Goal: Task Accomplishment & Management: Complete application form

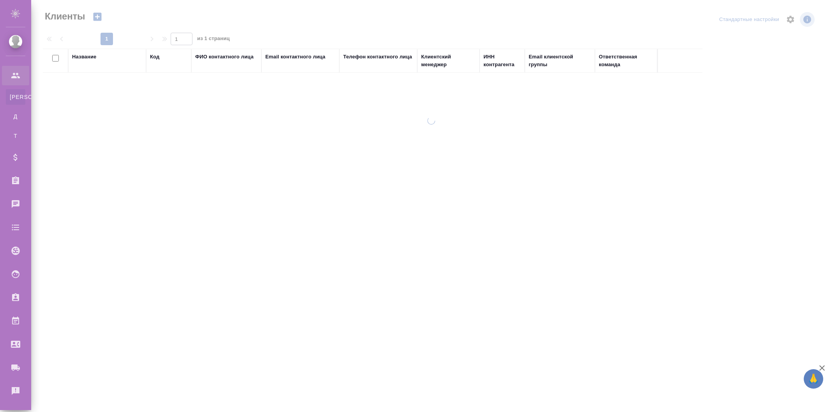
select select "RU"
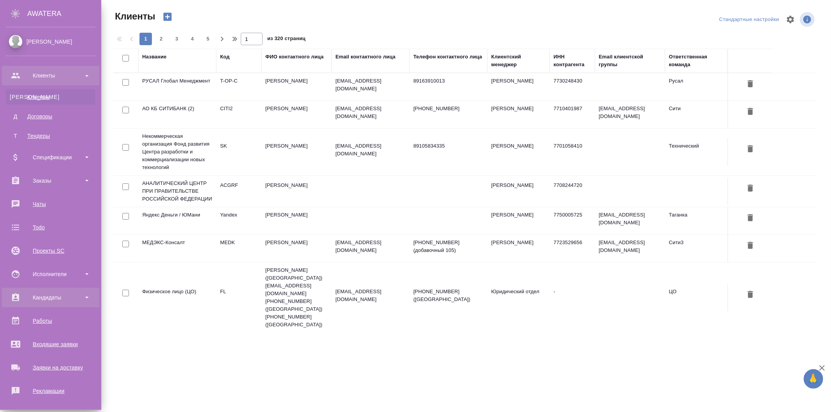
scroll to position [95, 0]
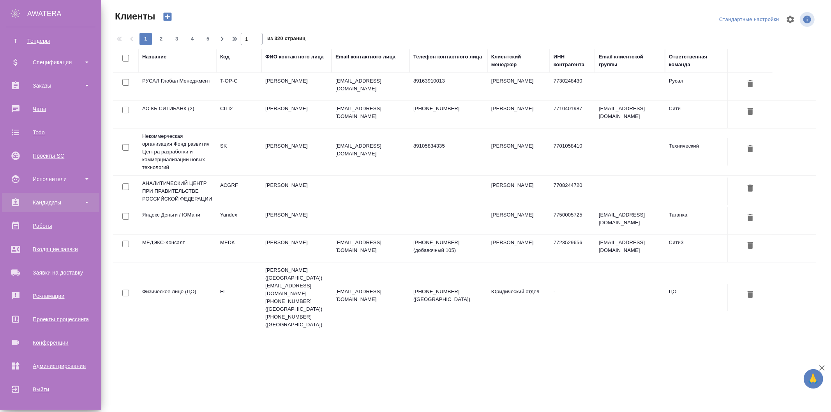
click at [59, 201] on div "Кандидаты" at bounding box center [51, 203] width 90 height 12
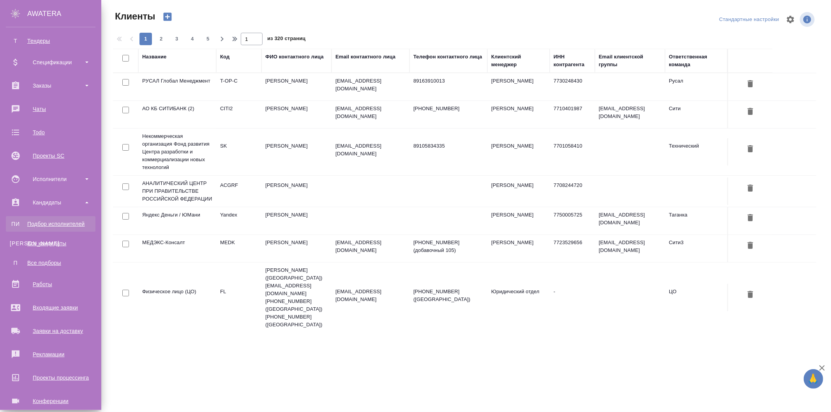
click at [55, 222] on div "Подбор исполнителей" at bounding box center [51, 224] width 82 height 8
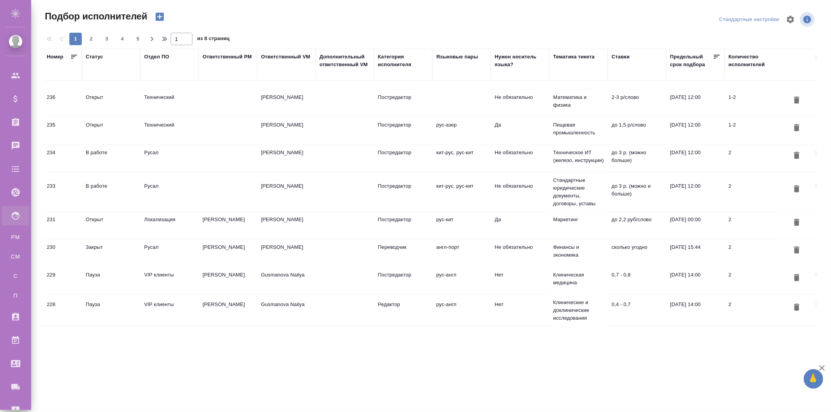
scroll to position [422, 0]
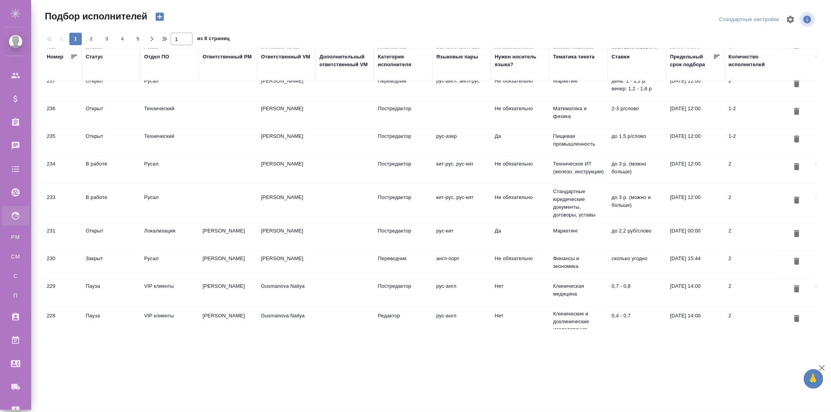
click at [285, 230] on td "Саглам Виктория" at bounding box center [286, 236] width 58 height 27
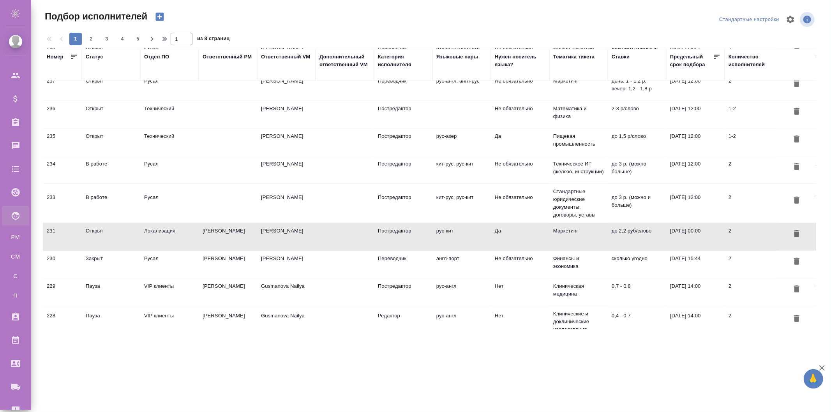
click at [285, 230] on td "Саглам Виктория" at bounding box center [286, 236] width 58 height 27
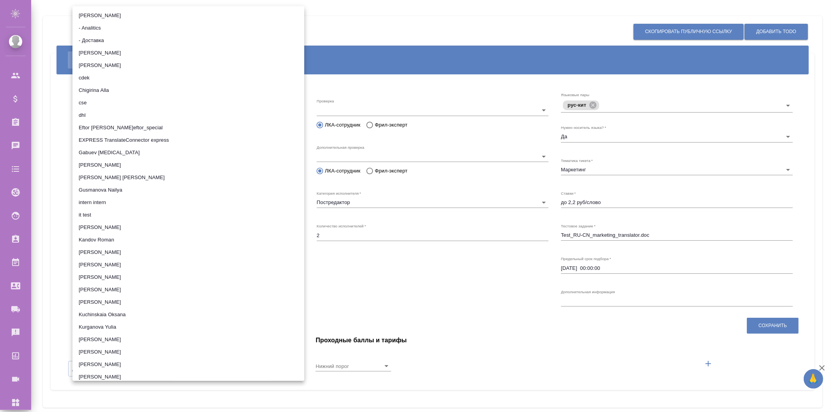
scroll to position [4642, 0]
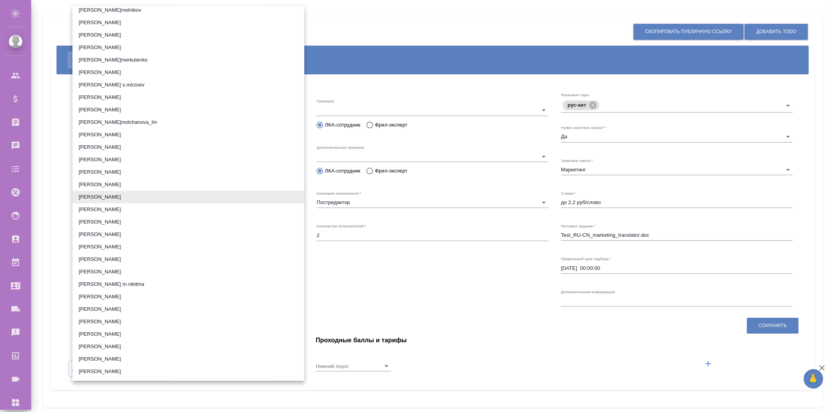
click at [142, 160] on li "Морозова Валерия" at bounding box center [188, 159] width 232 height 12
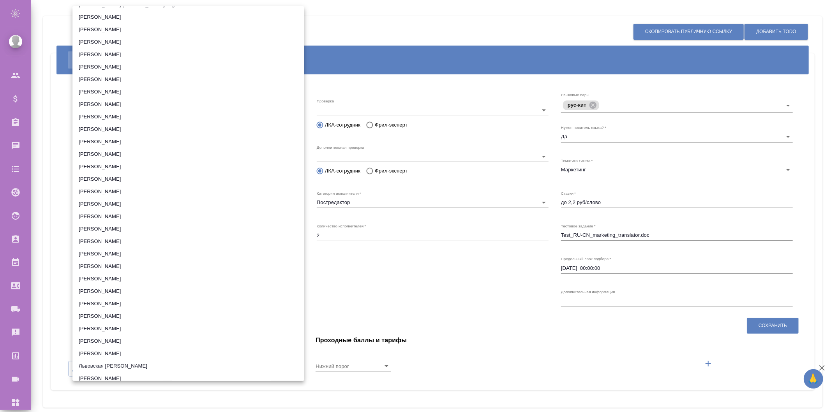
scroll to position [3652, 0]
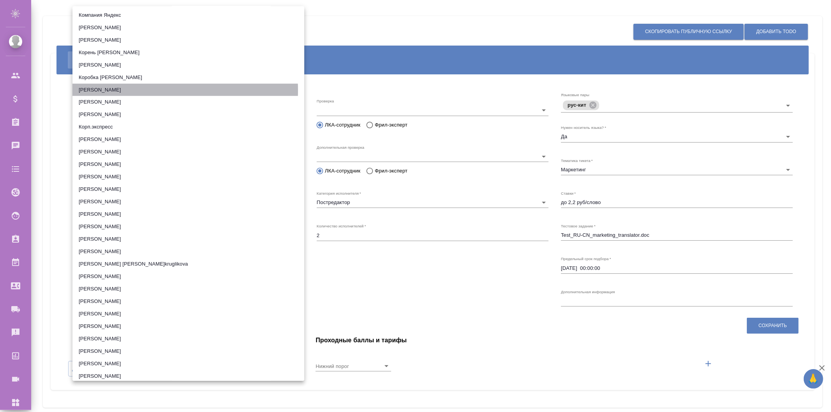
click at [111, 88] on li "[PERSON_NAME]" at bounding box center [188, 90] width 232 height 12
type input "6058a89b3ca69e6ec77db9e6"
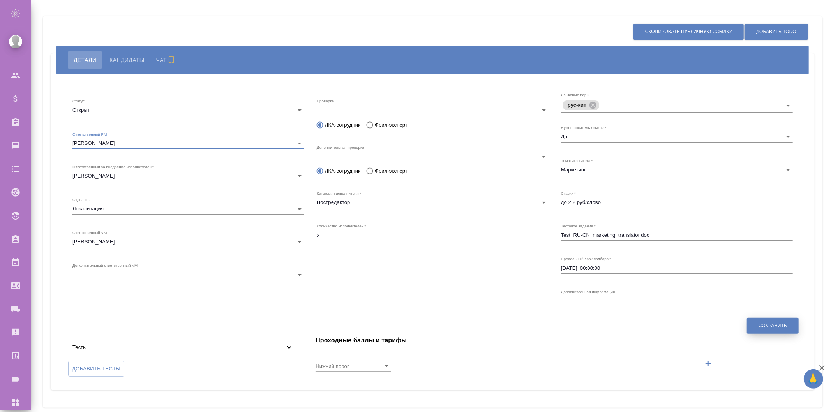
click at [765, 326] on span "Сохранить" at bounding box center [772, 325] width 28 height 7
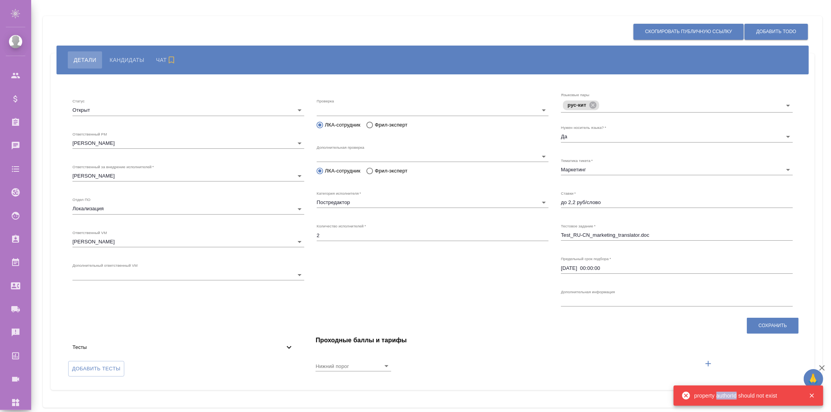
drag, startPoint x: 716, startPoint y: 395, endPoint x: 737, endPoint y: 396, distance: 21.5
click at [737, 396] on div "property authorId should not exist" at bounding box center [745, 396] width 103 height 8
copy div "authorId"
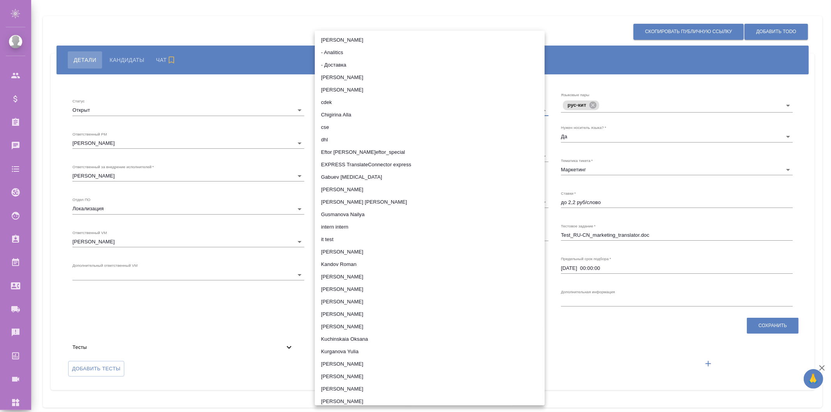
click at [289, 92] on div at bounding box center [415, 206] width 831 height 412
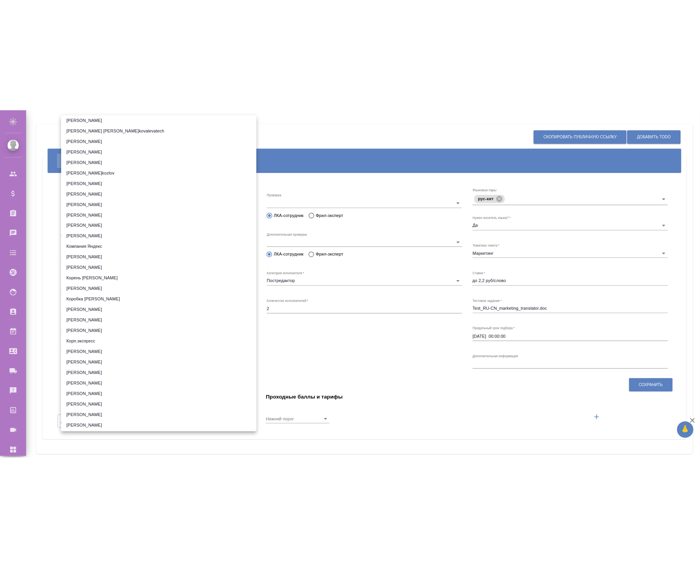
scroll to position [3617, 0]
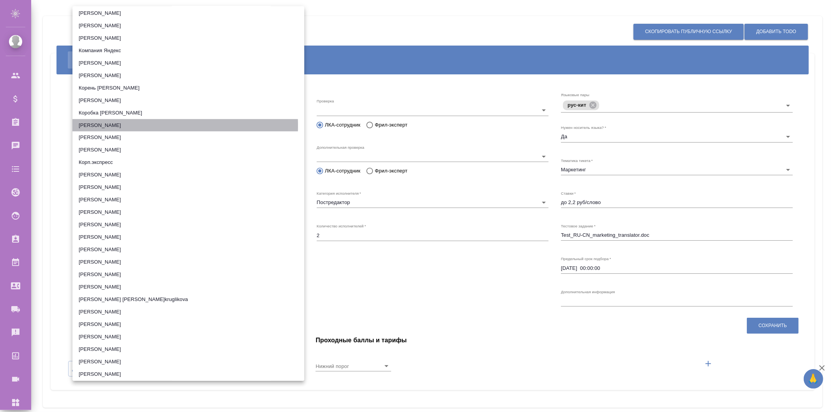
click at [115, 123] on li "Королева Валерия" at bounding box center [188, 125] width 232 height 12
type input "6058a89b3ca69e6ec77db9e6"
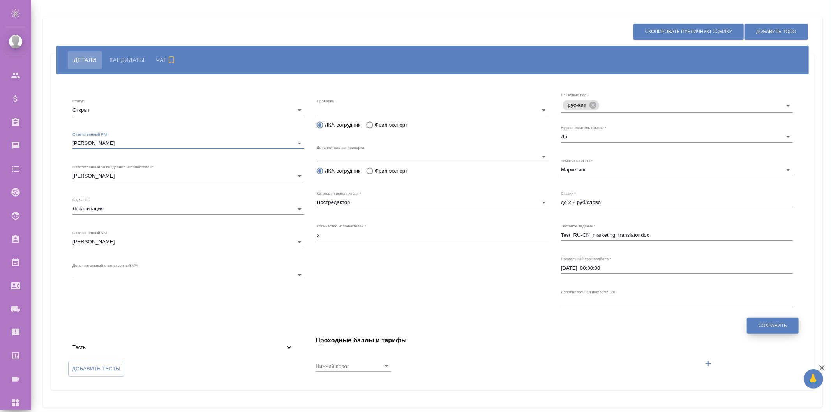
click at [767, 326] on span "Сохранить" at bounding box center [772, 325] width 28 height 7
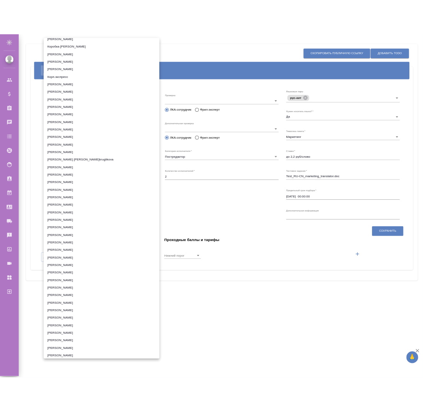
scroll to position [3698, 0]
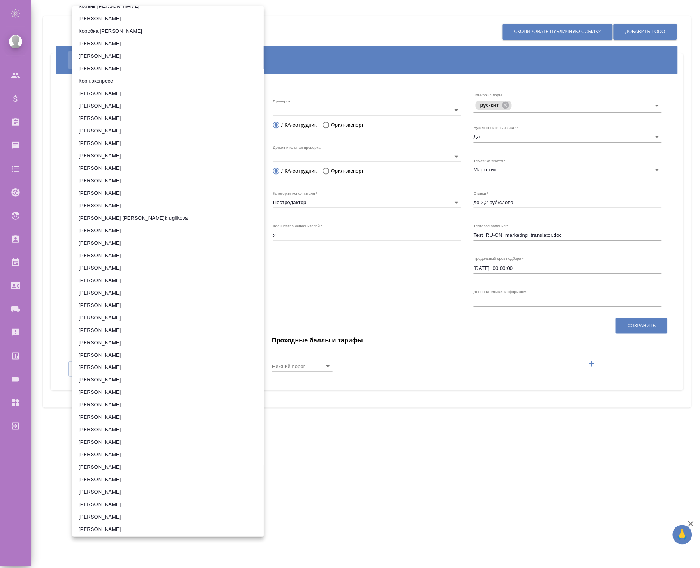
click at [122, 37] on li "[PERSON_NAME]" at bounding box center [167, 43] width 191 height 12
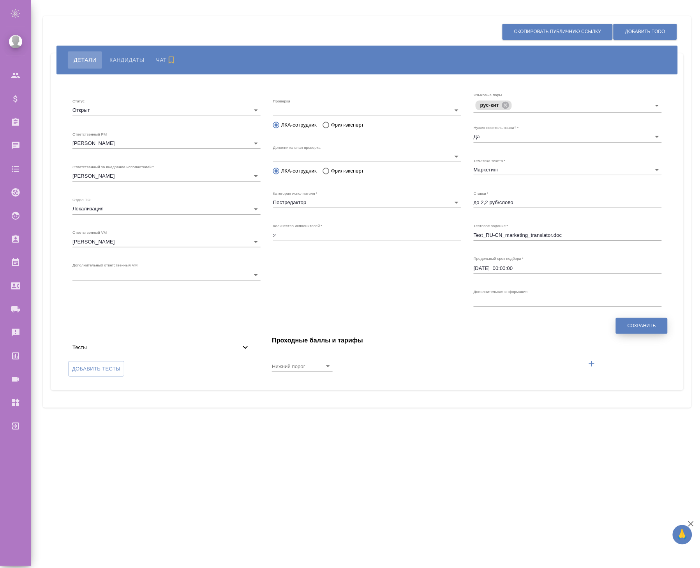
click at [639, 326] on span "Сохранить" at bounding box center [641, 325] width 28 height 7
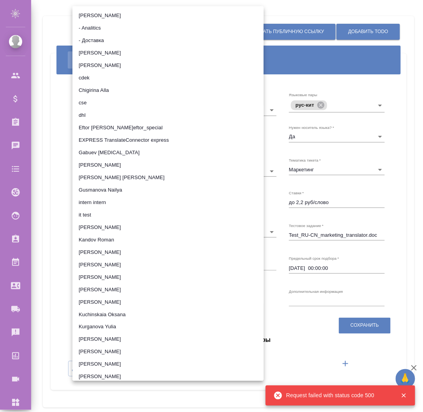
scroll to position [3546, 0]
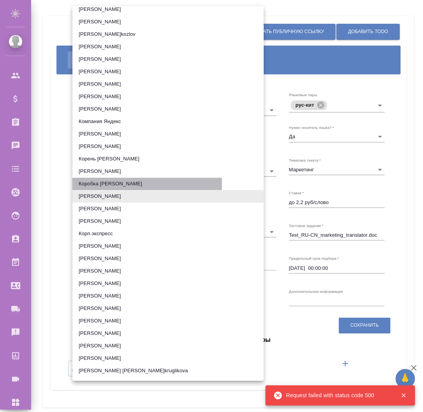
click at [95, 182] on li "Коробка Аркадий" at bounding box center [167, 184] width 191 height 12
type input "64e87044d3cc4750437f0b08"
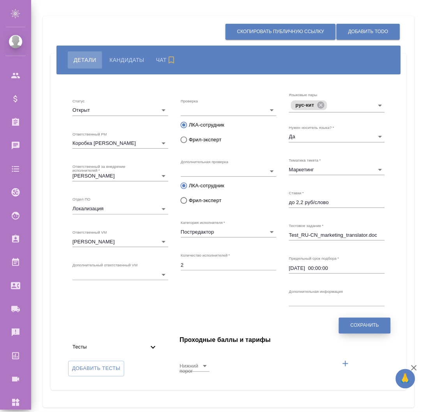
click at [370, 329] on span "Сохранить" at bounding box center [365, 325] width 28 height 7
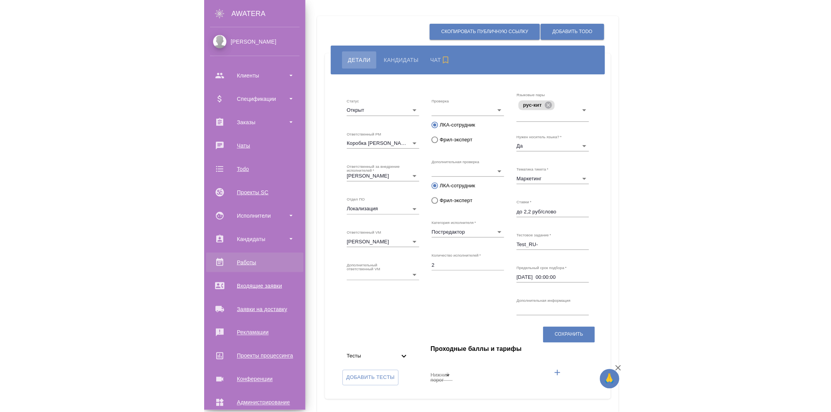
scroll to position [37, 0]
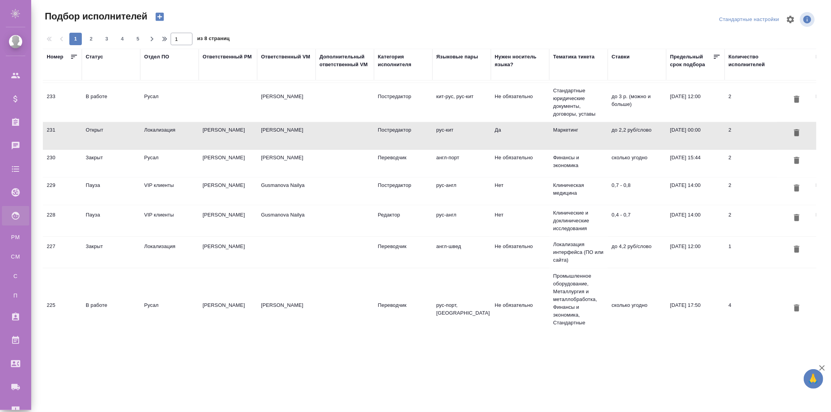
scroll to position [552, 0]
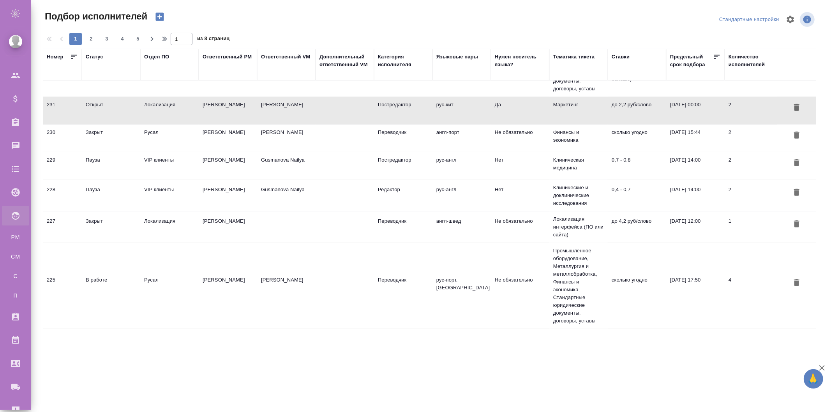
click at [234, 132] on td "[PERSON_NAME]" at bounding box center [228, 138] width 58 height 27
